Goal: Navigation & Orientation: Understand site structure

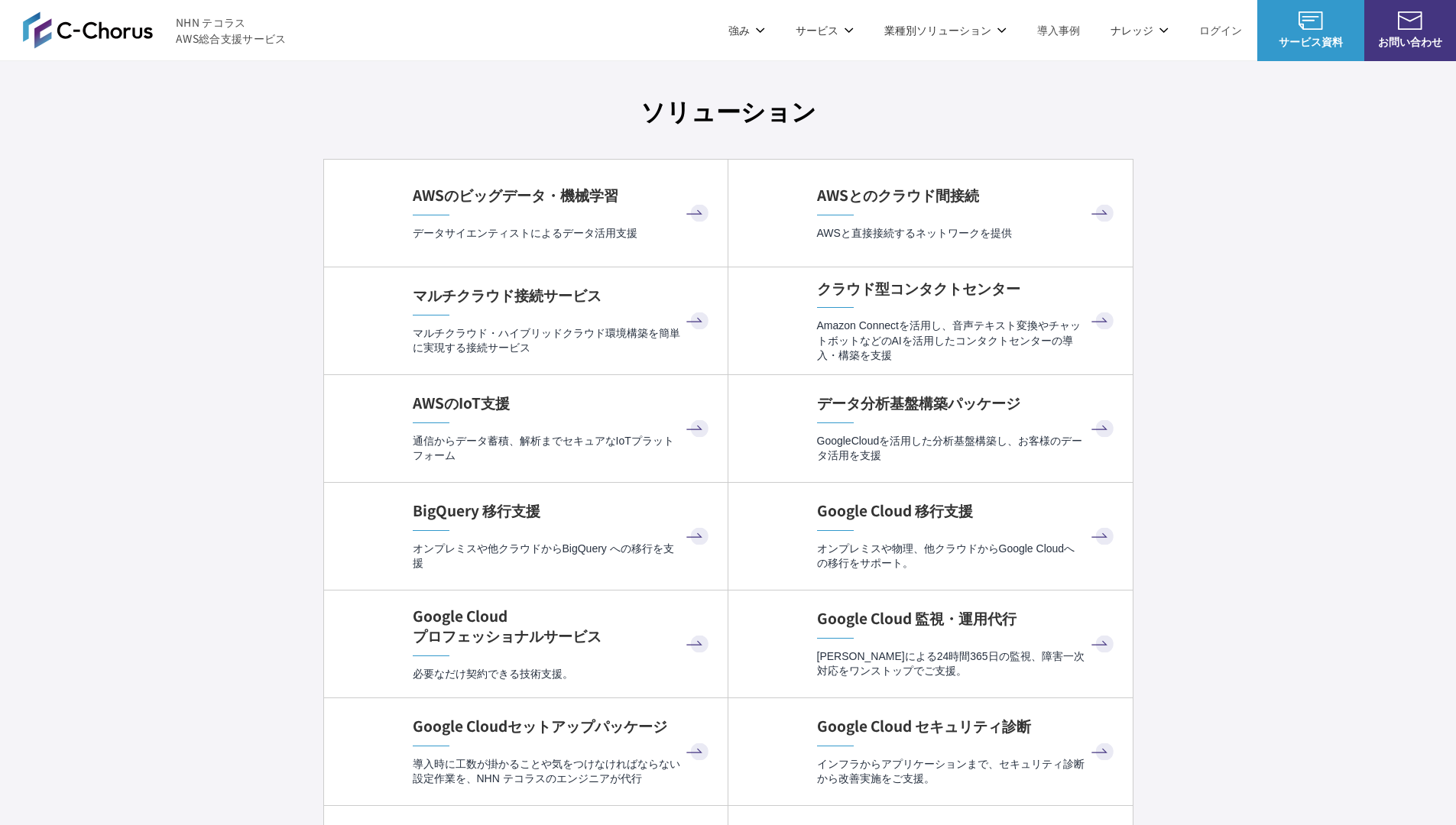
scroll to position [4576, 0]
